Goal: Navigation & Orientation: Find specific page/section

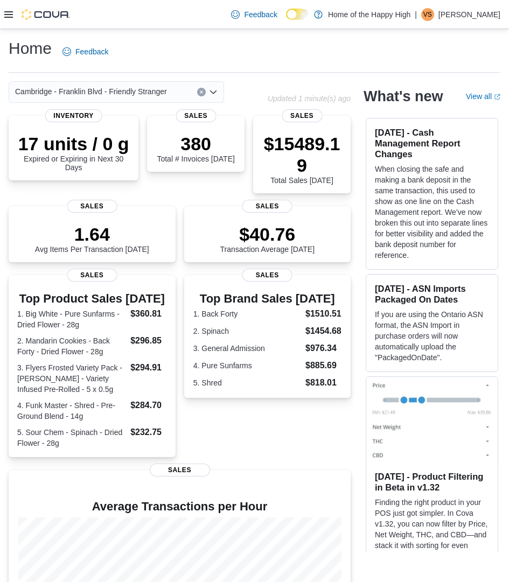
click at [438, 5] on div "Feedback Dark Mode Home of the Happy High | VS Valerie Shoemaker" at bounding box center [363, 15] width 273 height 22
click at [430, 9] on span "VS" at bounding box center [427, 14] width 9 height 13
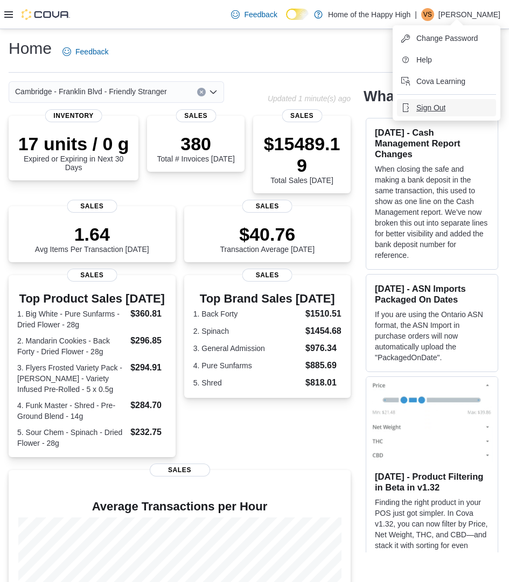
click at [443, 101] on button "Sign Out" at bounding box center [446, 107] width 99 height 17
